Goal: Transaction & Acquisition: Download file/media

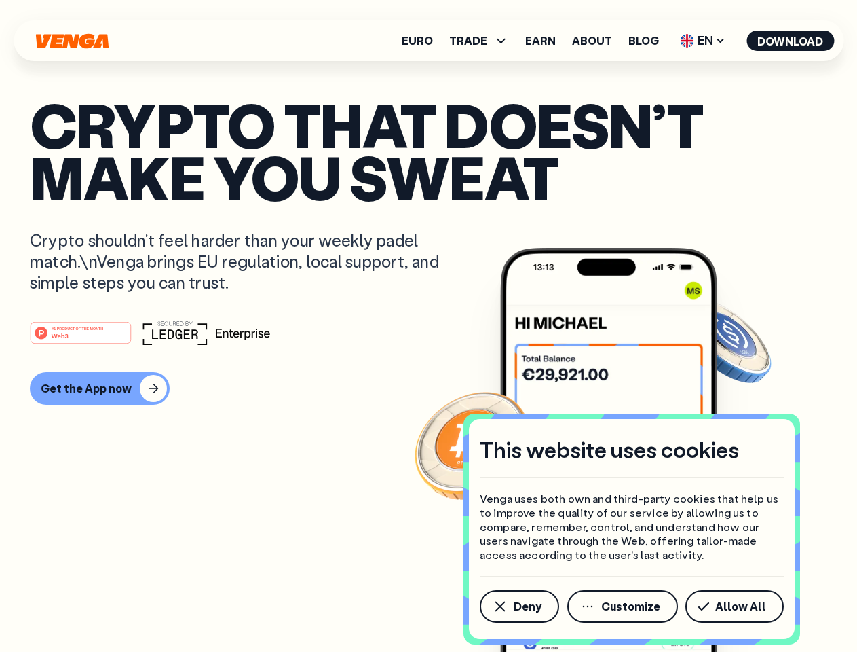
click at [428, 326] on div "#1 PRODUCT OF THE MONTH Web3" at bounding box center [429, 332] width 798 height 24
click at [519, 606] on span "Deny" at bounding box center [528, 606] width 28 height 11
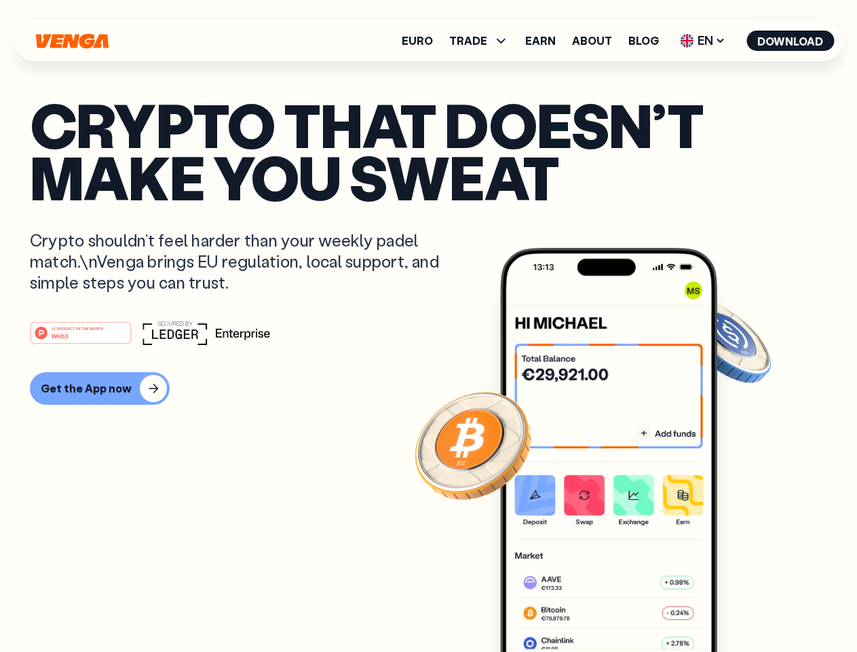
click at [624, 606] on img at bounding box center [608, 475] width 217 height 455
click at [737, 606] on article "Crypto that doesn’t make you sweat Crypto shouldn’t feel harder than your weekl…" at bounding box center [429, 352] width 798 height 509
click at [483, 41] on span "TRADE" at bounding box center [468, 40] width 38 height 11
click at [703, 41] on span "EN" at bounding box center [702, 41] width 55 height 22
click at [791, 41] on button "Download" at bounding box center [791, 41] width 88 height 20
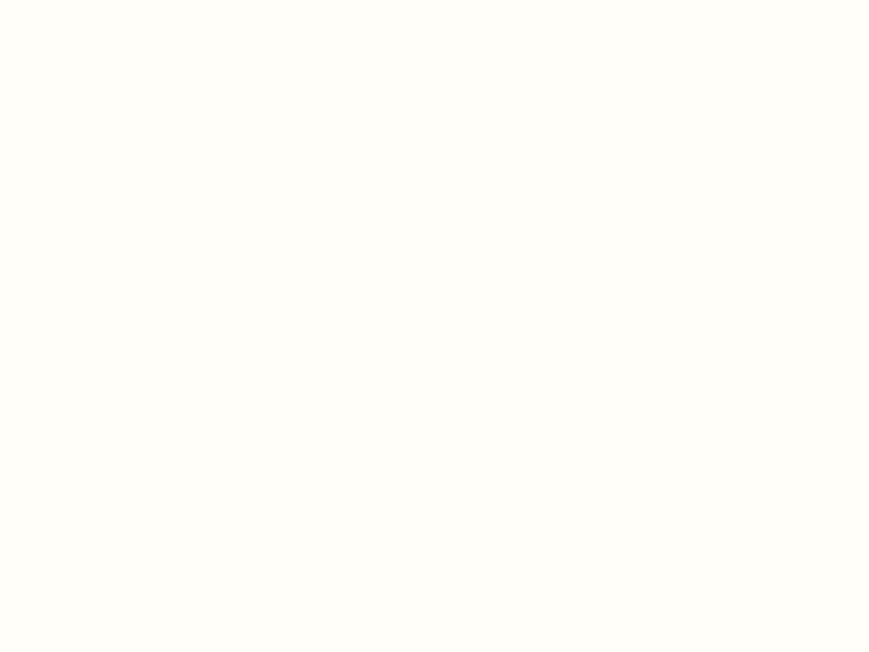
click at [428, 0] on html "This website uses cookies Venga uses both own and third-party cookies that help…" at bounding box center [434, 0] width 869 height 0
click at [98, 0] on html "This website uses cookies Venga uses both own and third-party cookies that help…" at bounding box center [434, 0] width 869 height 0
click at [83, 0] on html "This website uses cookies Venga uses both own and third-party cookies that help…" at bounding box center [434, 0] width 869 height 0
